Goal: Information Seeking & Learning: Learn about a topic

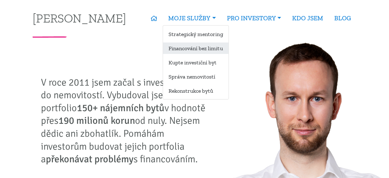
click at [195, 47] on link "Financování bez limitu" at bounding box center [196, 47] width 66 height 11
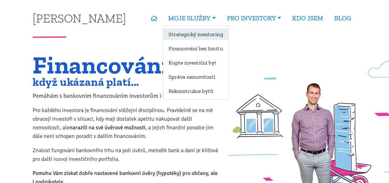
click at [191, 36] on link "Strategický mentoring" at bounding box center [196, 33] width 66 height 11
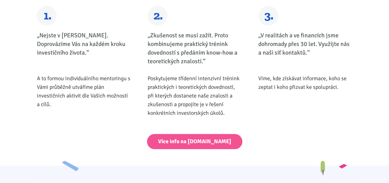
scroll to position [277, 0]
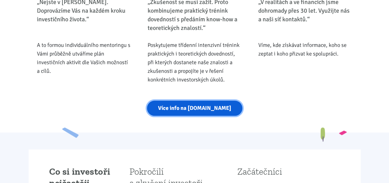
click at [183, 109] on link "Více info na strategickymentoring.cz" at bounding box center [194, 107] width 95 height 15
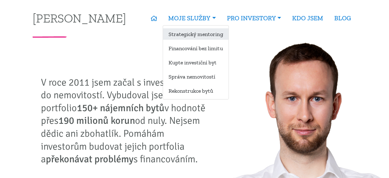
click at [205, 31] on link "Strategický mentoring" at bounding box center [196, 33] width 66 height 11
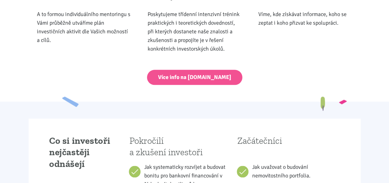
scroll to position [339, 0]
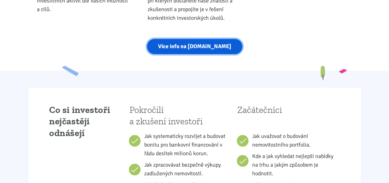
click at [159, 45] on link "Více info na [DOMAIN_NAME]" at bounding box center [194, 46] width 95 height 15
